Goal: Task Accomplishment & Management: Manage account settings

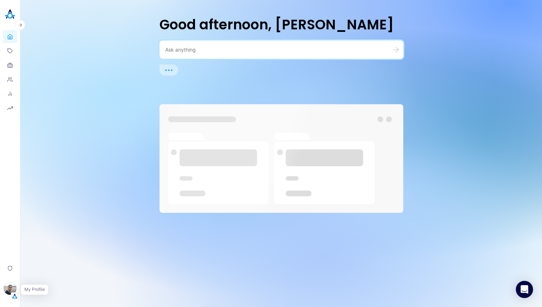
click at [13, 297] on img "button" at bounding box center [14, 296] width 7 height 7
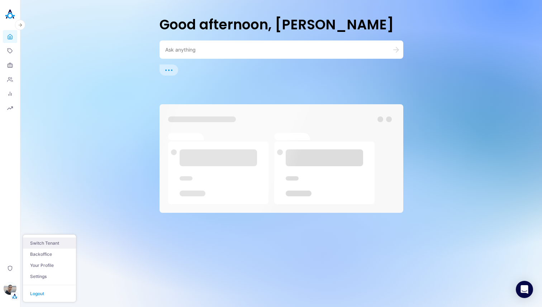
click at [47, 244] on button "Switch Tenant" at bounding box center [49, 242] width 53 height 11
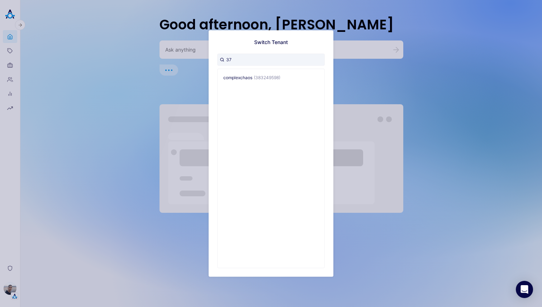
type input "376"
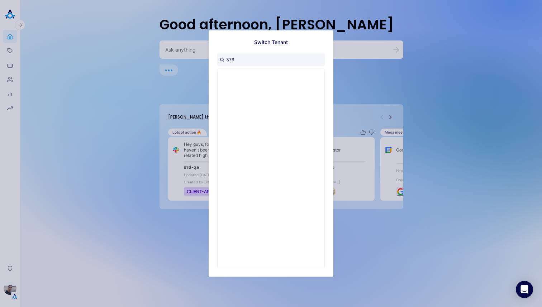
click at [246, 57] on input "376" at bounding box center [270, 59] width 107 height 12
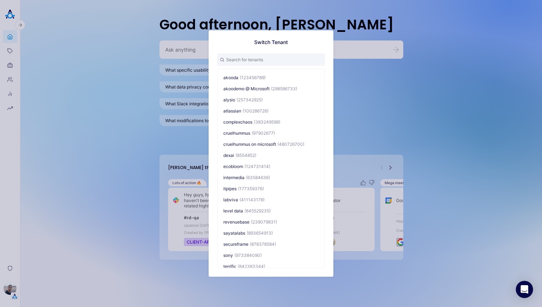
click at [147, 52] on div "Switch Tenant akooda (123456789) akoodemo @ Microsoft (298586733) alysio (25734…" at bounding box center [271, 153] width 542 height 307
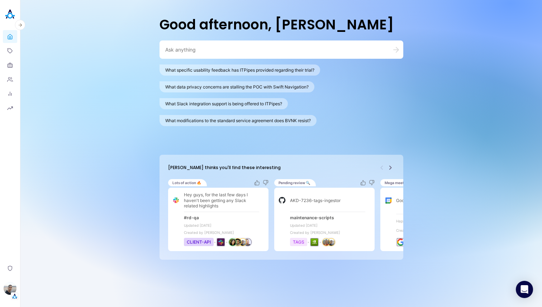
click at [177, 49] on textarea at bounding box center [272, 49] width 215 height 7
paste textarea "177359376"
type textarea "177359376"
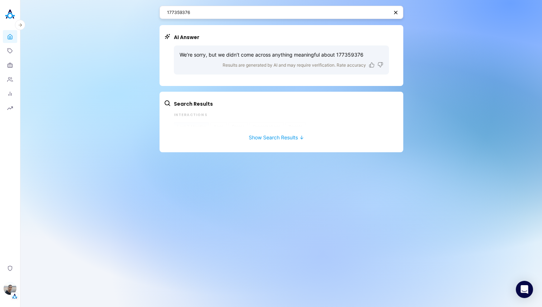
click at [279, 142] on div "Search Results Interactions Last 3 Months Apps Topics Organizations People 0 Re…" at bounding box center [281, 122] width 244 height 61
click at [281, 137] on button "Show Search Results ↓" at bounding box center [276, 133] width 225 height 13
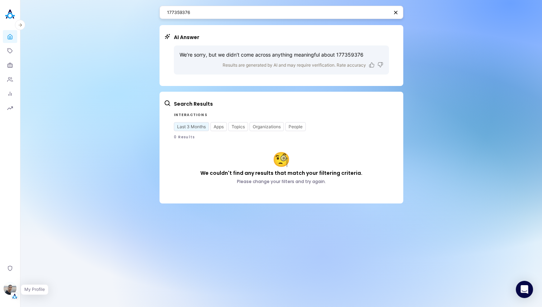
click at [13, 295] on img "button" at bounding box center [14, 296] width 7 height 7
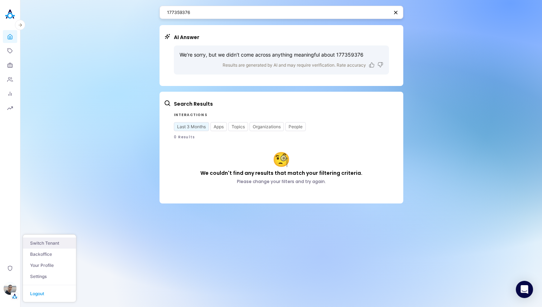
click at [53, 239] on button "Switch Tenant" at bounding box center [49, 242] width 53 height 11
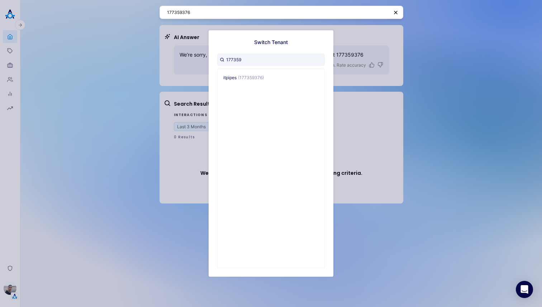
type input "17735"
type input "3"
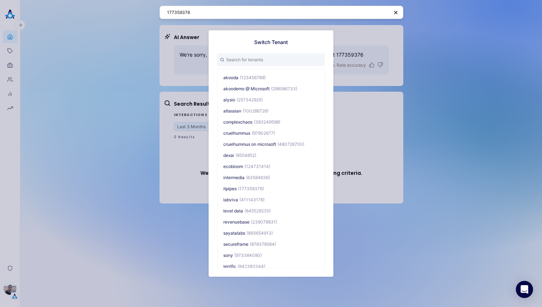
click at [394, 192] on div "Switch Tenant akooda (123456789) akoodemo @ Microsoft (298586733) alysio (25734…" at bounding box center [271, 153] width 542 height 307
